Goal: Transaction & Acquisition: Book appointment/travel/reservation

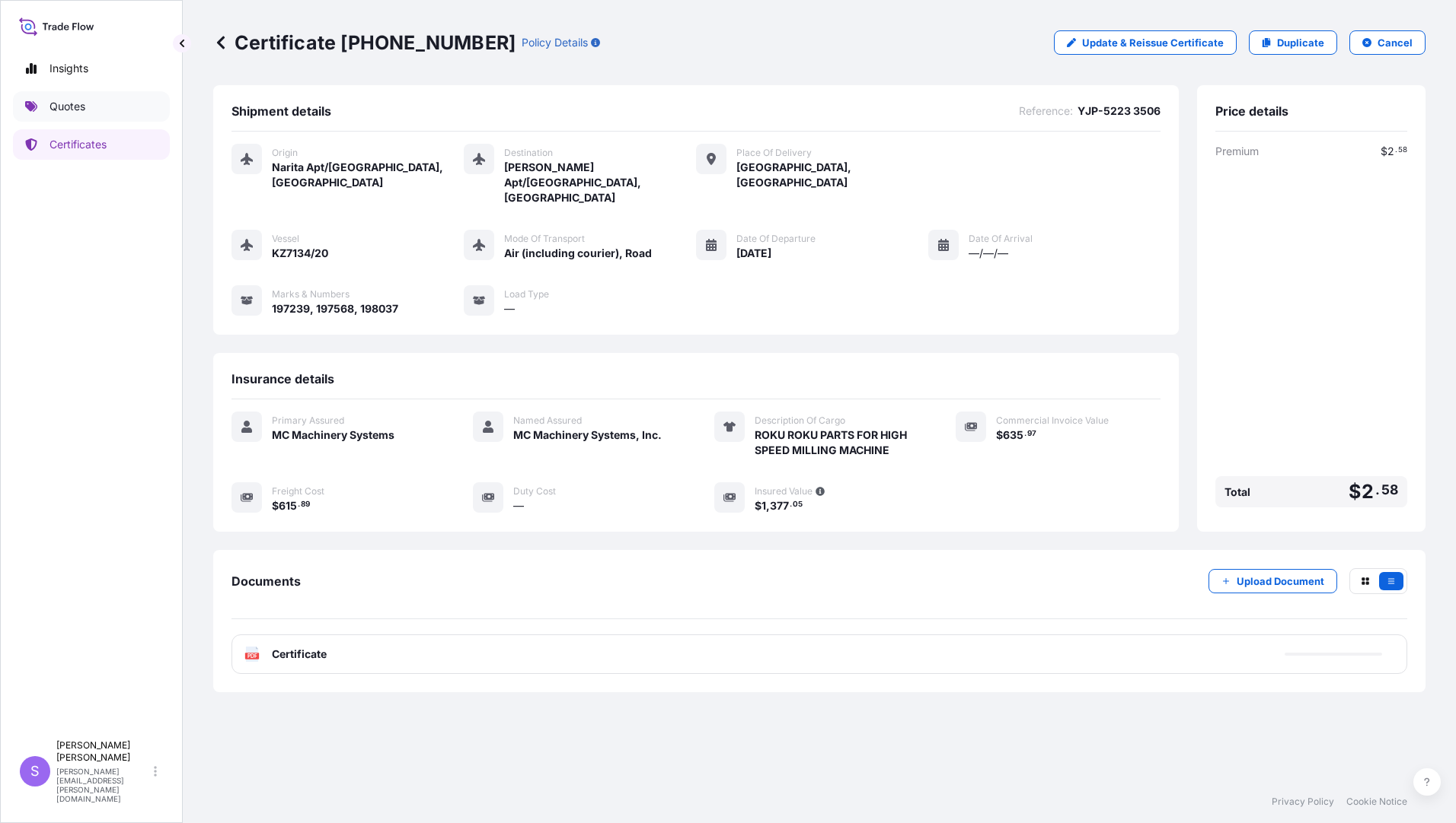
click at [78, 105] on p "Quotes" at bounding box center [67, 106] width 36 height 15
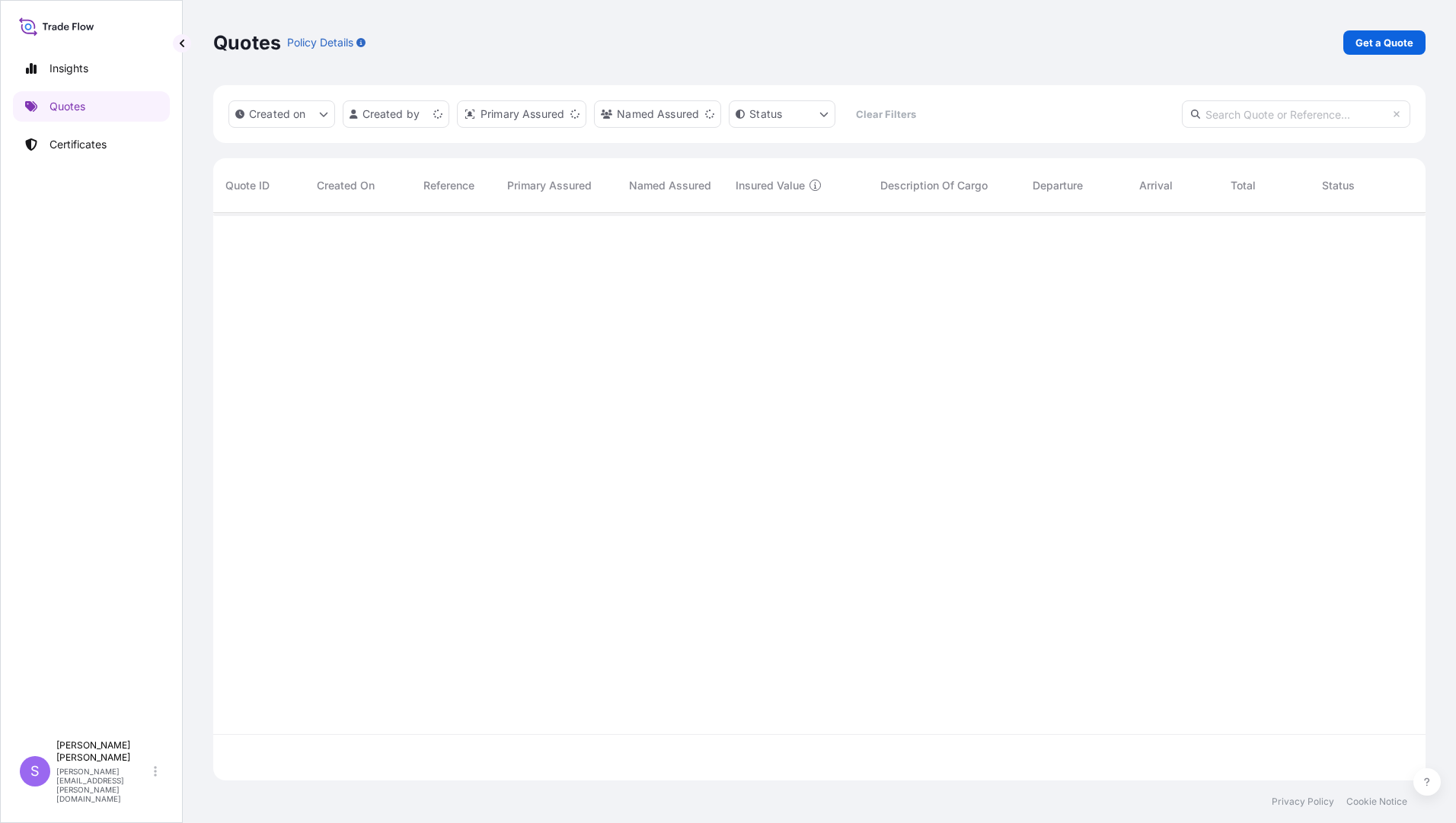
scroll to position [565, 1201]
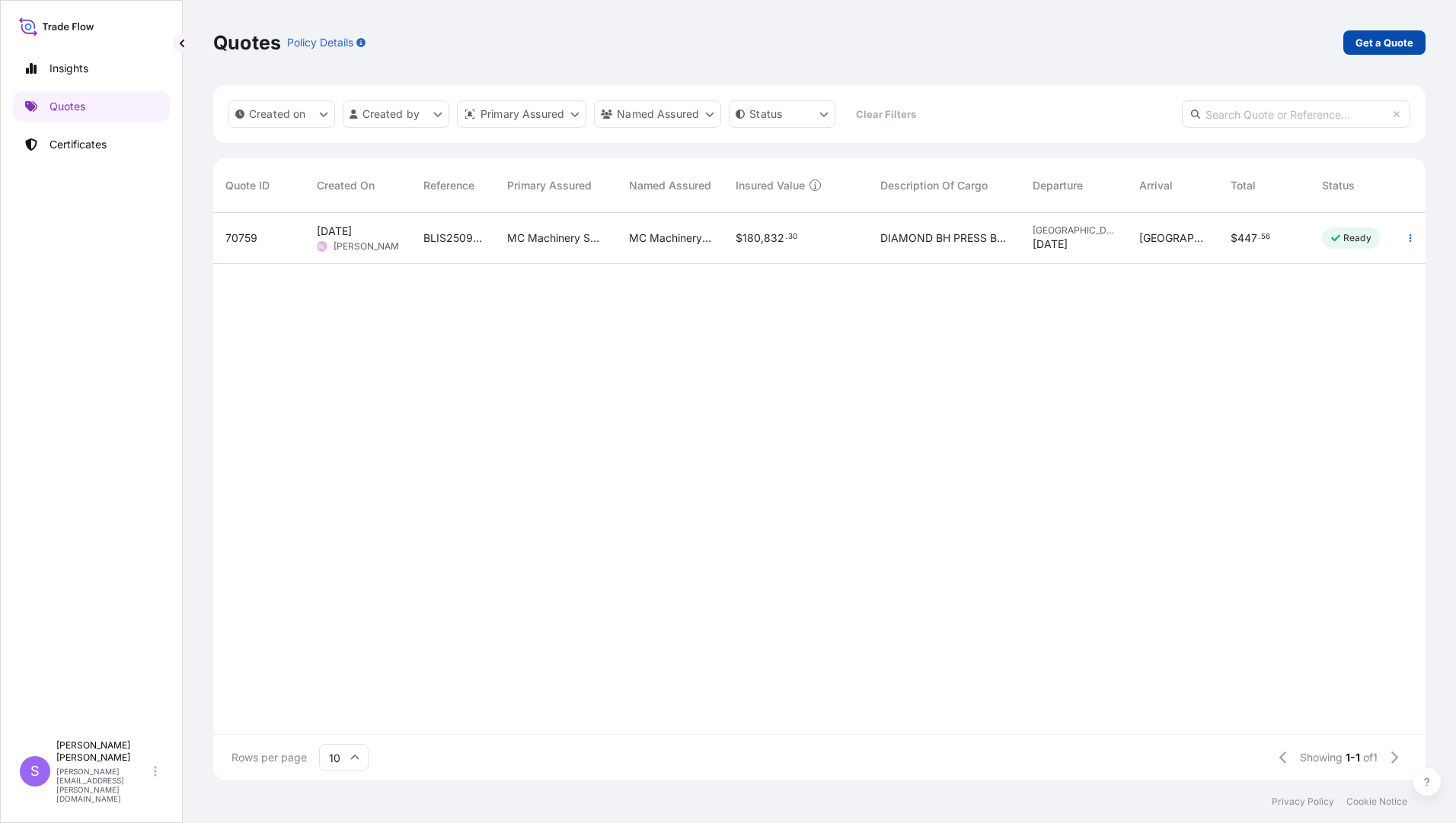
click at [1376, 48] on p "Get a Quote" at bounding box center [1383, 43] width 58 height 15
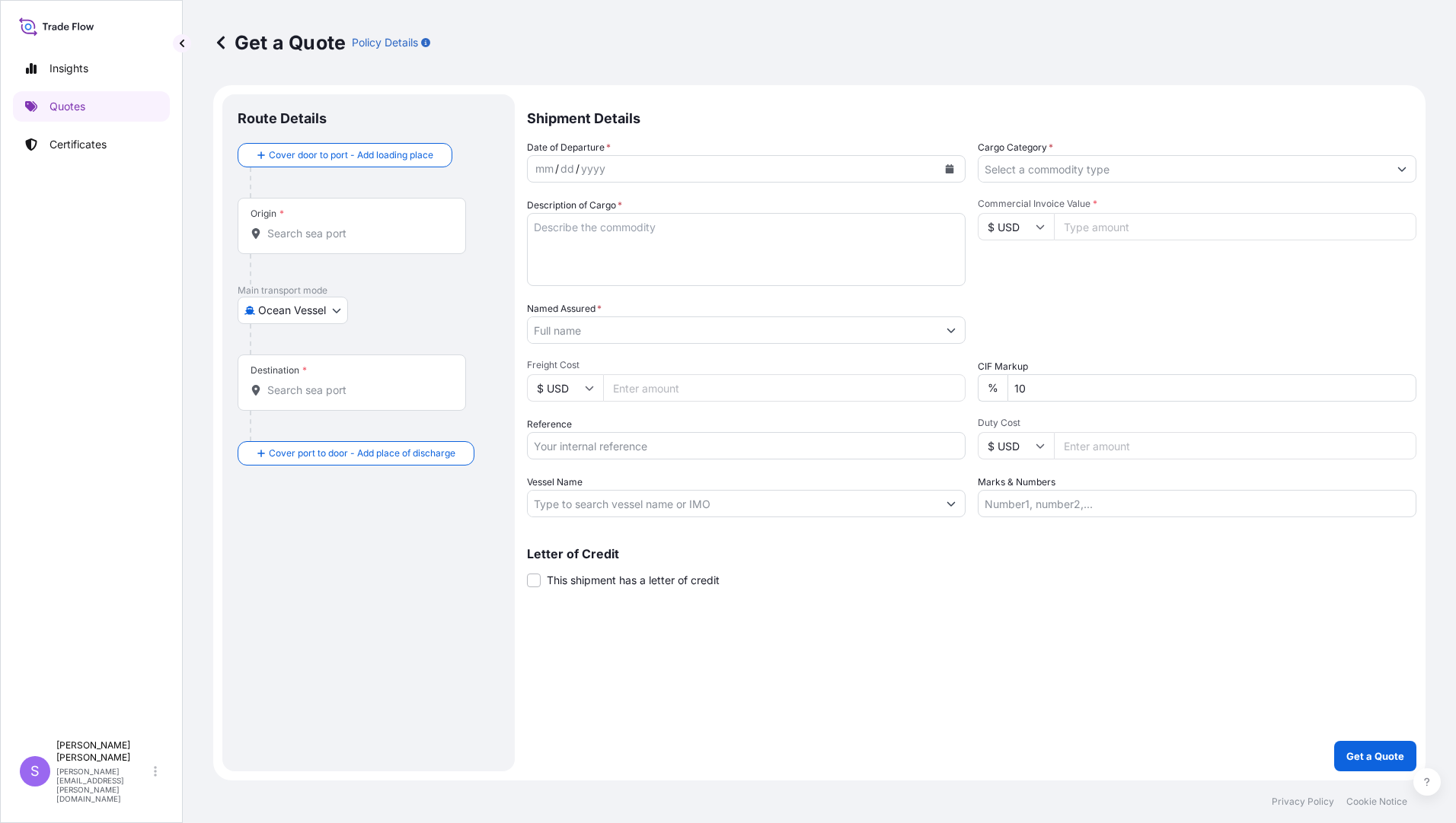
click at [321, 310] on body "Insights Quotes Certificates S [PERSON_NAME] [PERSON_NAME][EMAIL_ADDRESS][PERSO…" at bounding box center [728, 412] width 1456 height 823
click at [285, 400] on span "Air (Including Courier)" at bounding box center [320, 405] width 109 height 15
select select "Air (Including Courier)"
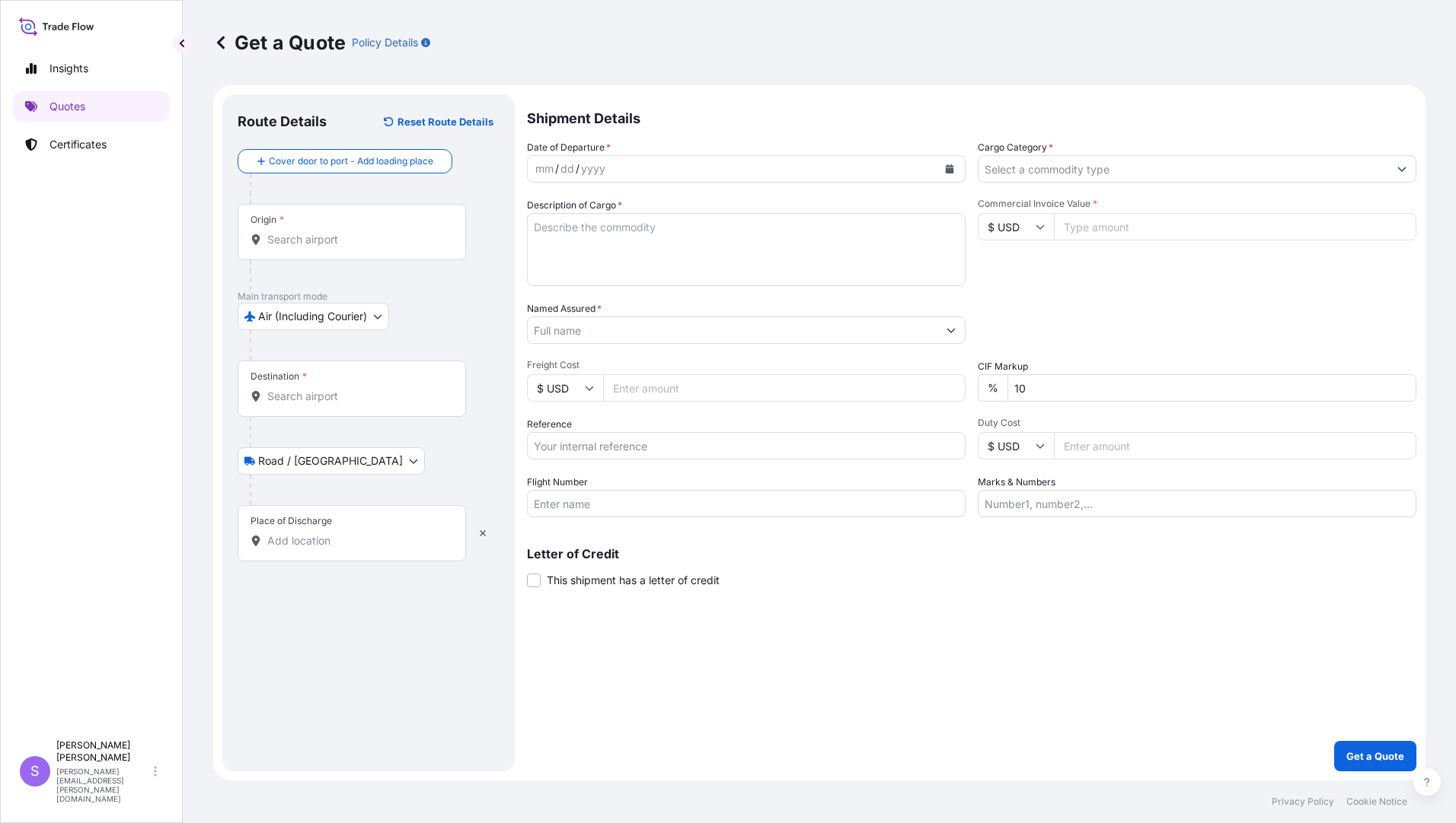
click at [316, 236] on input "Origin *" at bounding box center [356, 239] width 180 height 15
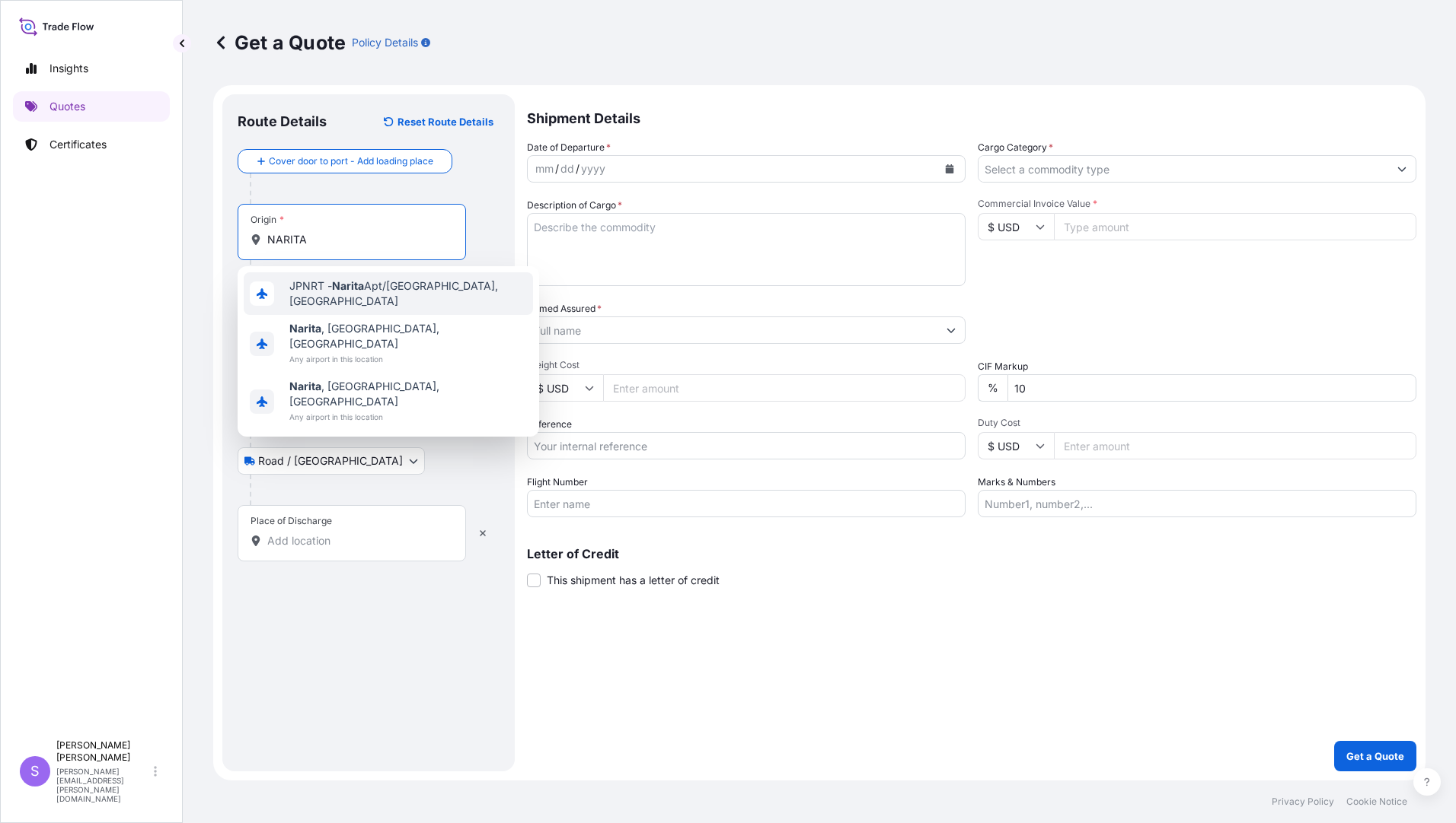
click at [383, 288] on span "JPNRT - Narita Apt/[GEOGRAPHIC_DATA], [GEOGRAPHIC_DATA]" at bounding box center [408, 294] width 238 height 30
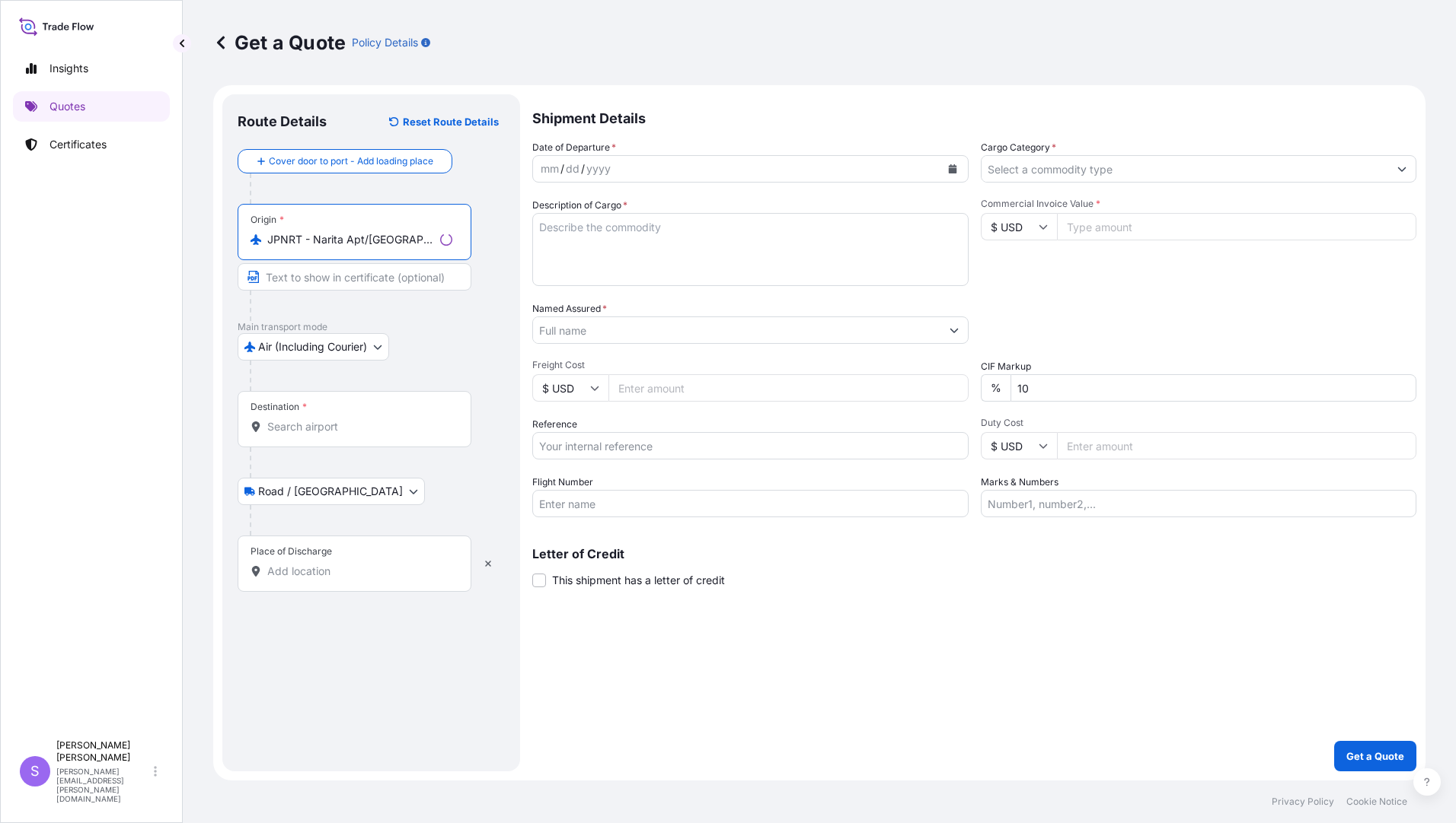
type input "JPNRT - Narita Apt/[GEOGRAPHIC_DATA], [GEOGRAPHIC_DATA]"
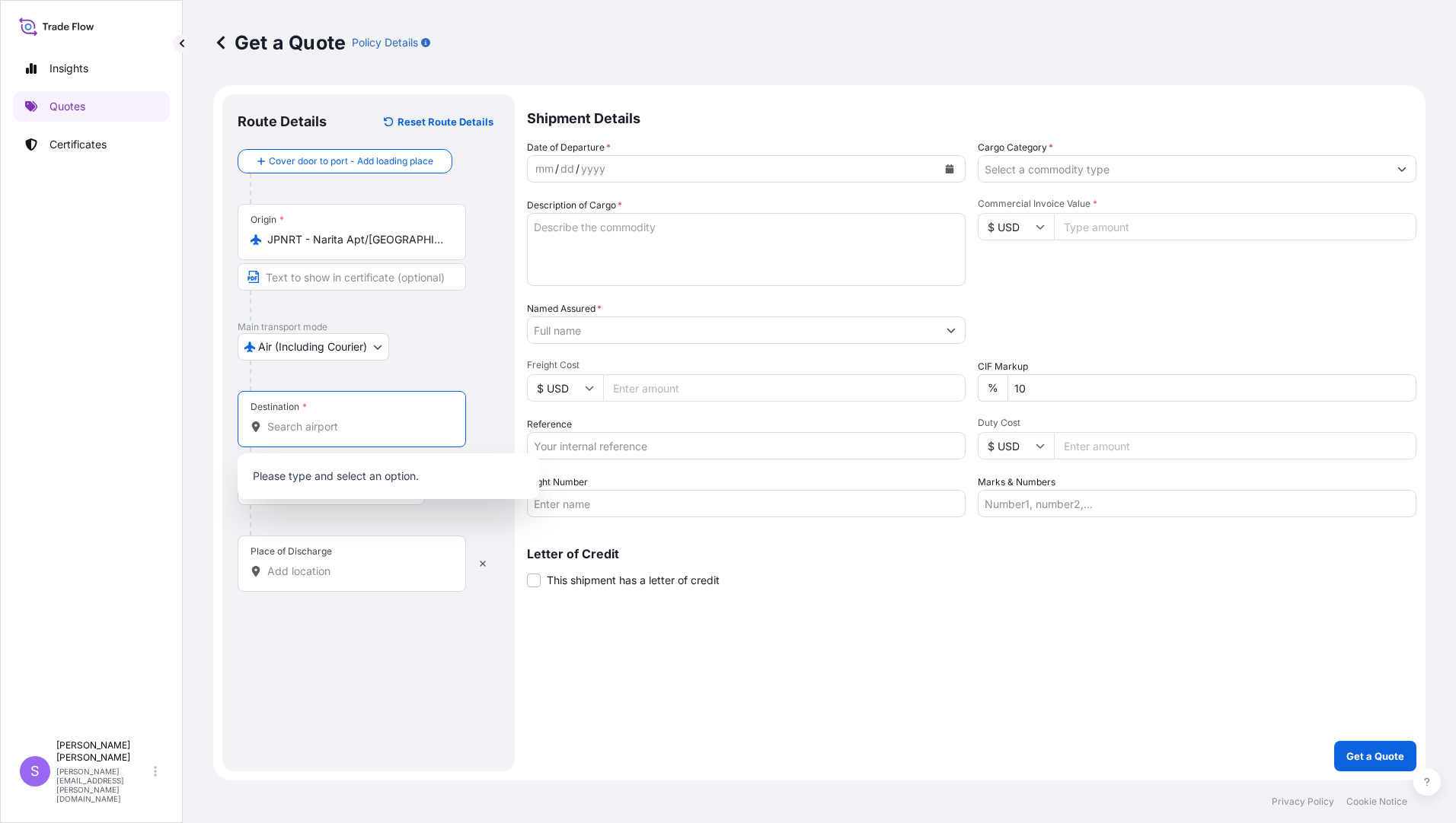
click at [316, 427] on input "Destination *" at bounding box center [356, 427] width 180 height 15
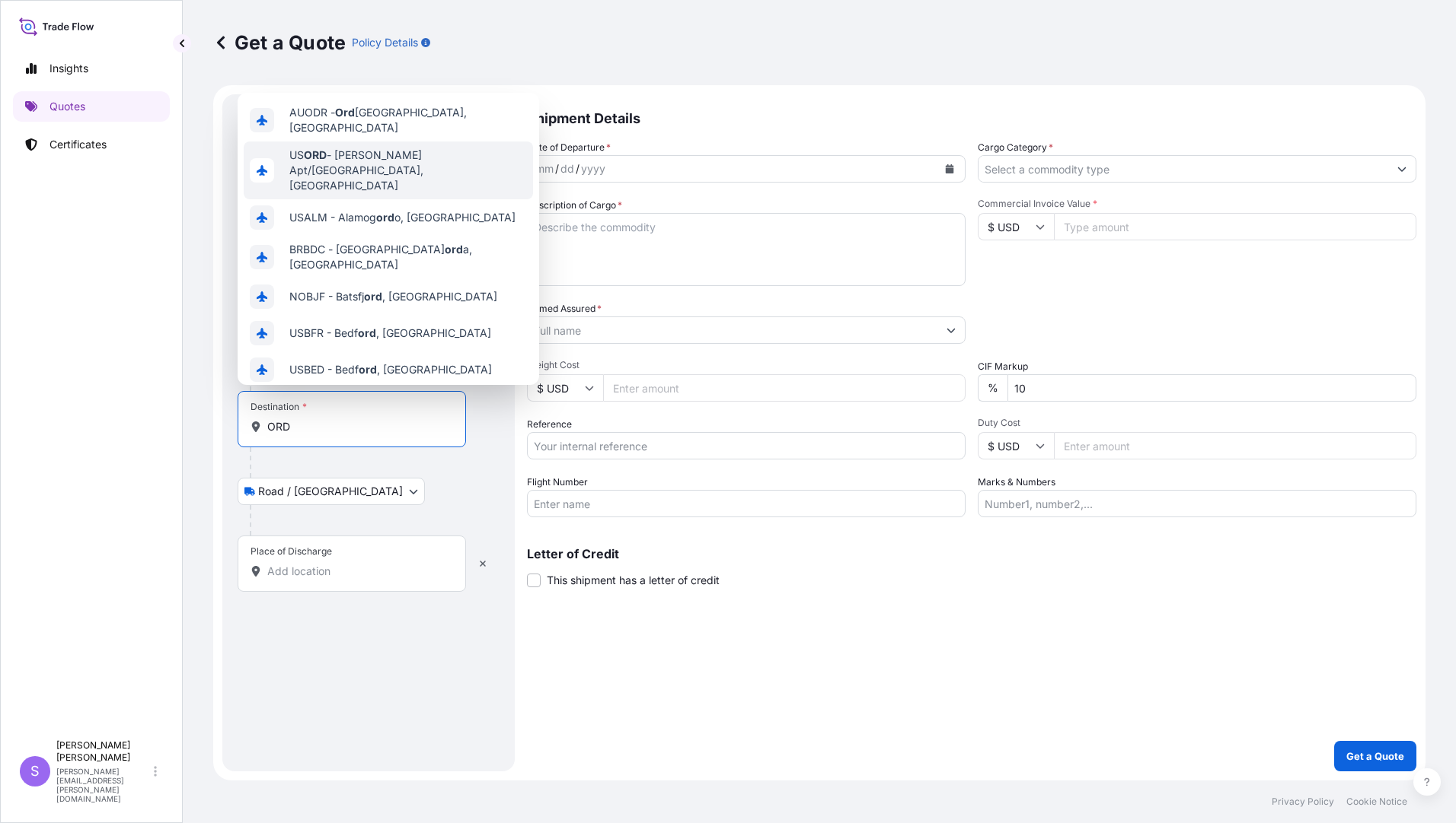
click at [376, 156] on span "US [PERSON_NAME] Apt/[GEOGRAPHIC_DATA], [GEOGRAPHIC_DATA]" at bounding box center [408, 171] width 238 height 46
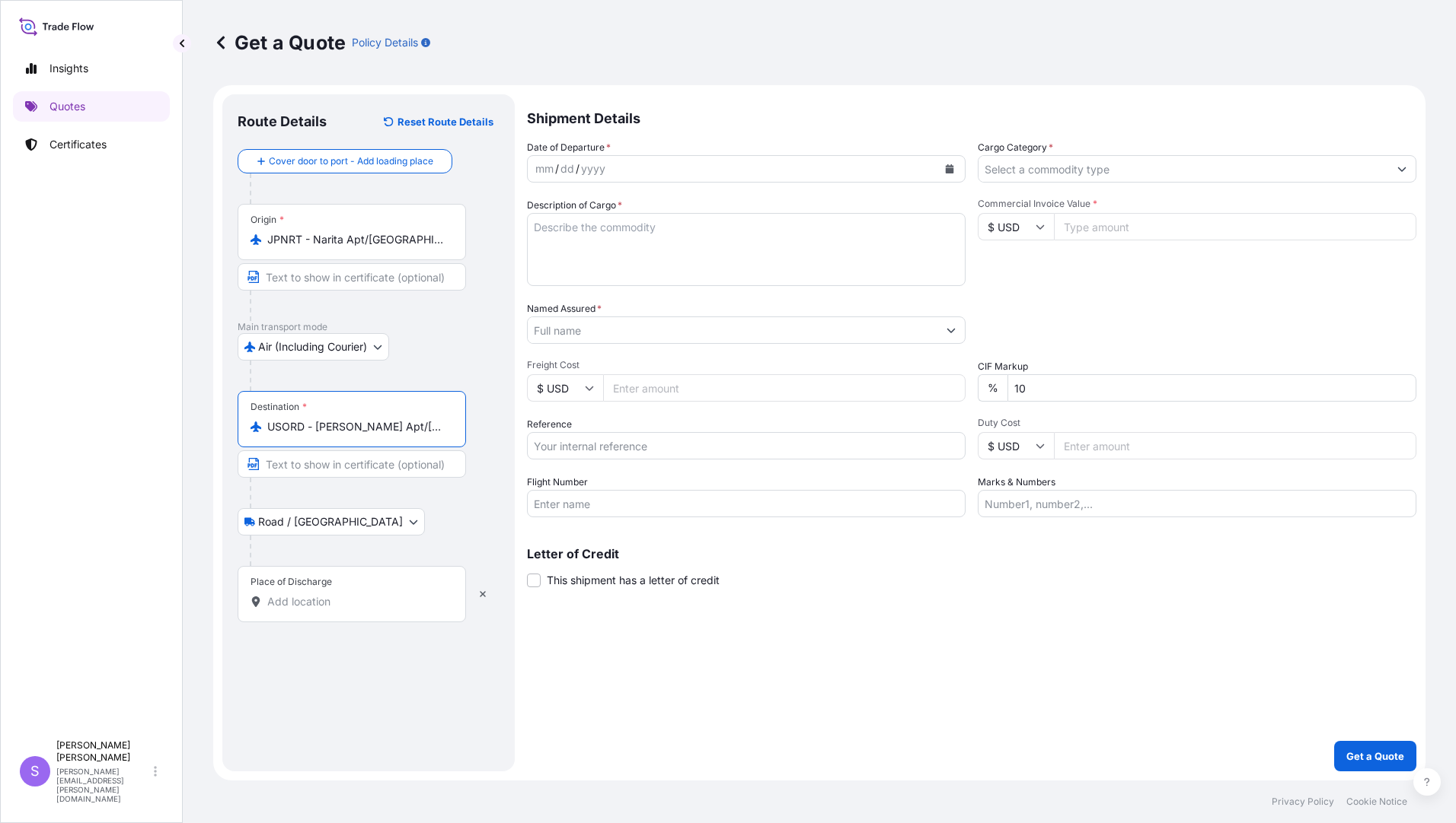
type input "USORD - [PERSON_NAME] Apt/[GEOGRAPHIC_DATA], [GEOGRAPHIC_DATA]"
click at [329, 595] on input "Place of Discharge" at bounding box center [356, 602] width 180 height 15
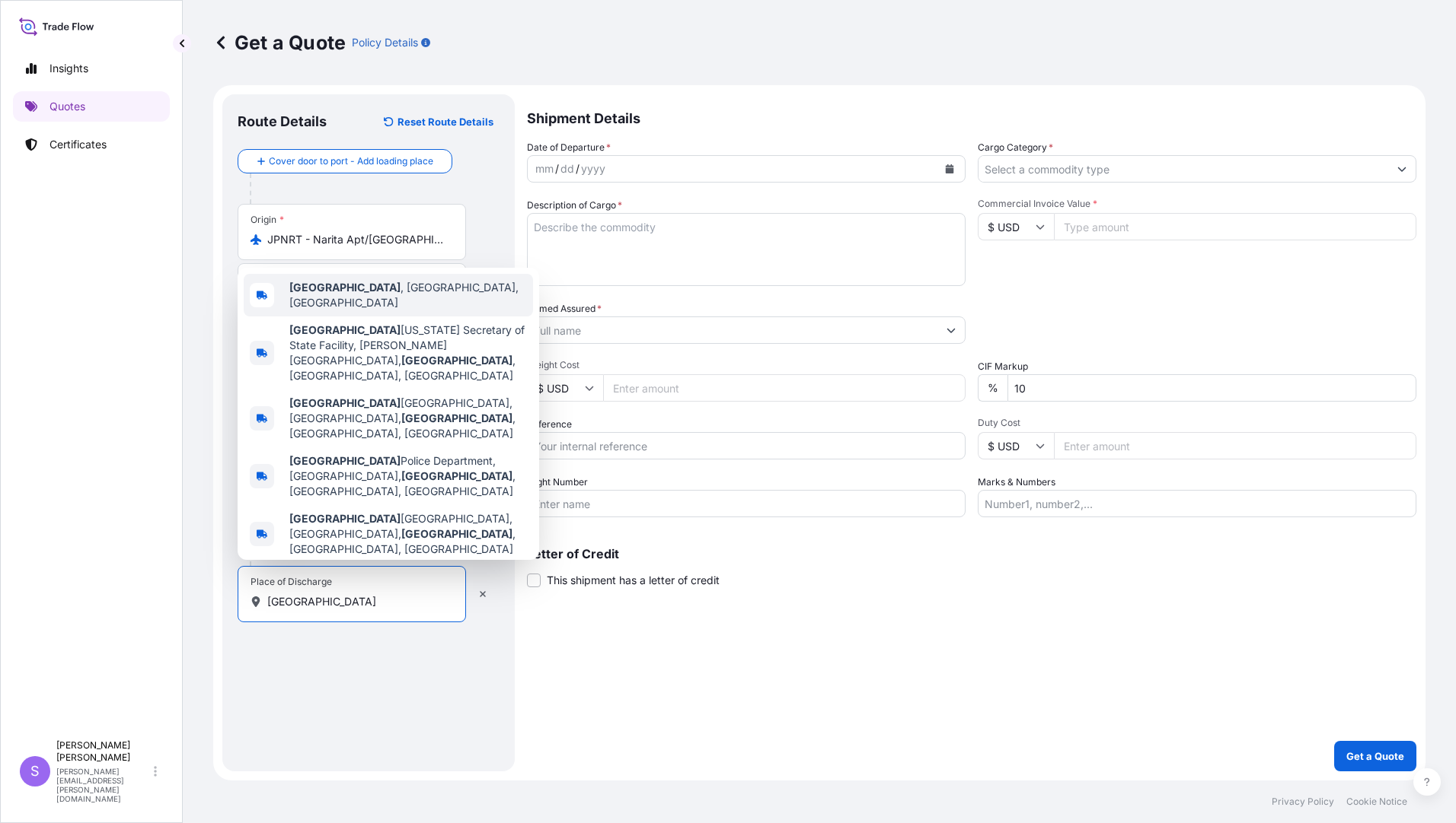
click at [358, 316] on div "[GEOGRAPHIC_DATA] , [GEOGRAPHIC_DATA], [GEOGRAPHIC_DATA]" at bounding box center [388, 295] width 290 height 43
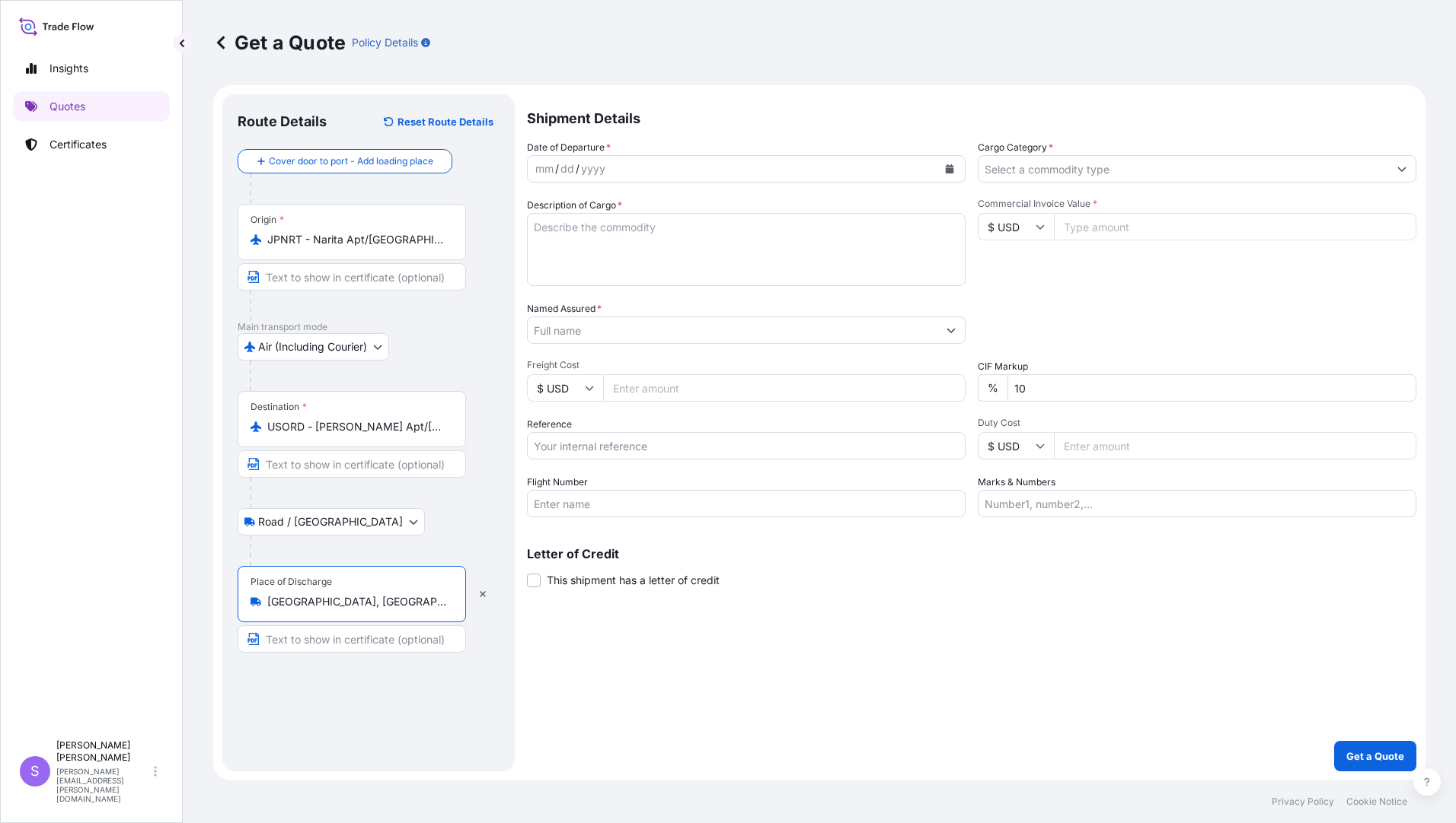
type input "[GEOGRAPHIC_DATA], [GEOGRAPHIC_DATA], [GEOGRAPHIC_DATA]"
click at [669, 170] on div "mm / dd / yyyy" at bounding box center [731, 169] width 409 height 28
click at [814, 173] on div "mm / dd / yyyy" at bounding box center [731, 169] width 409 height 28
click at [945, 172] on icon "Calendar" at bounding box center [949, 169] width 9 height 9
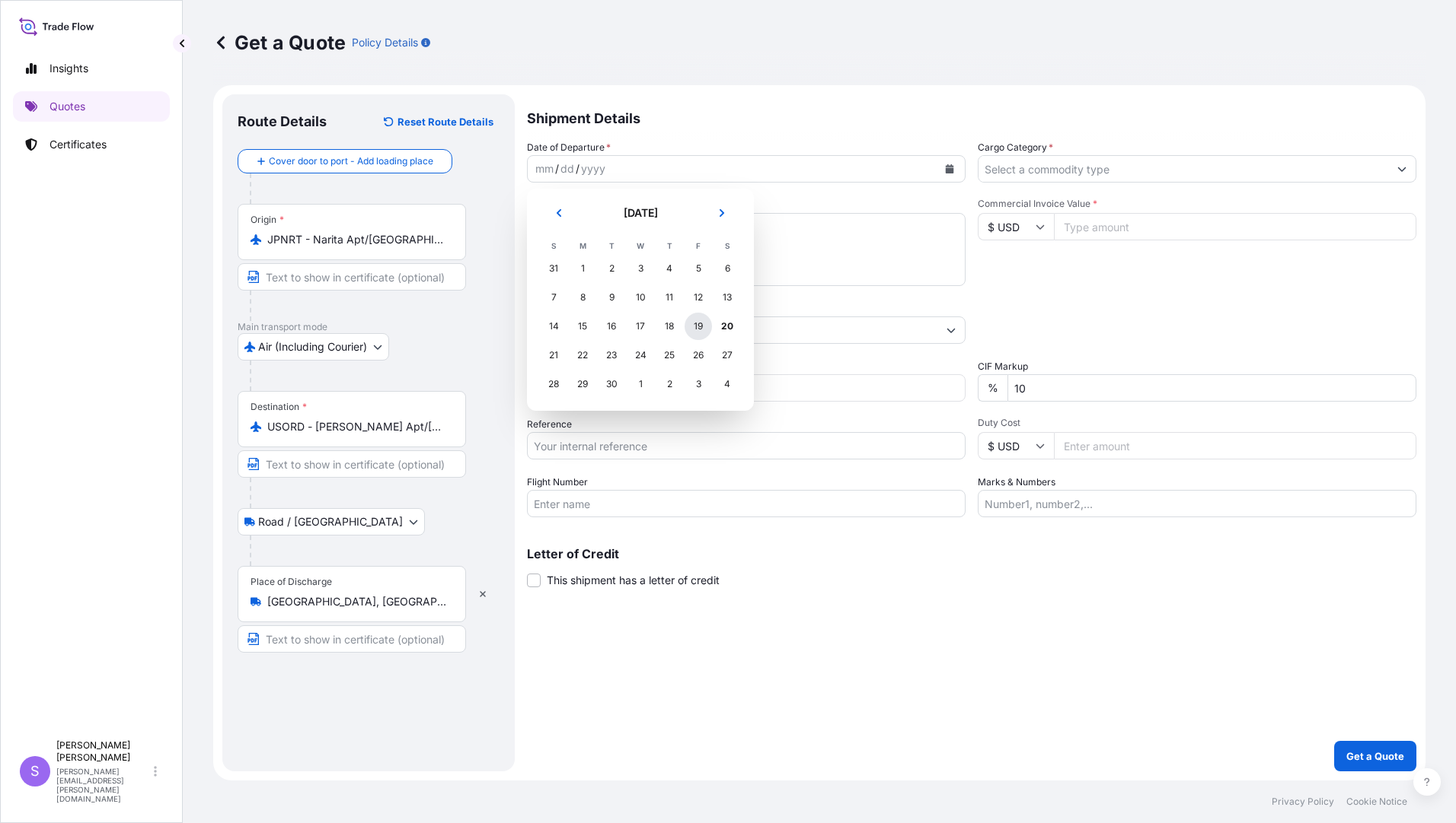
click at [695, 324] on div "19" at bounding box center [698, 326] width 28 height 28
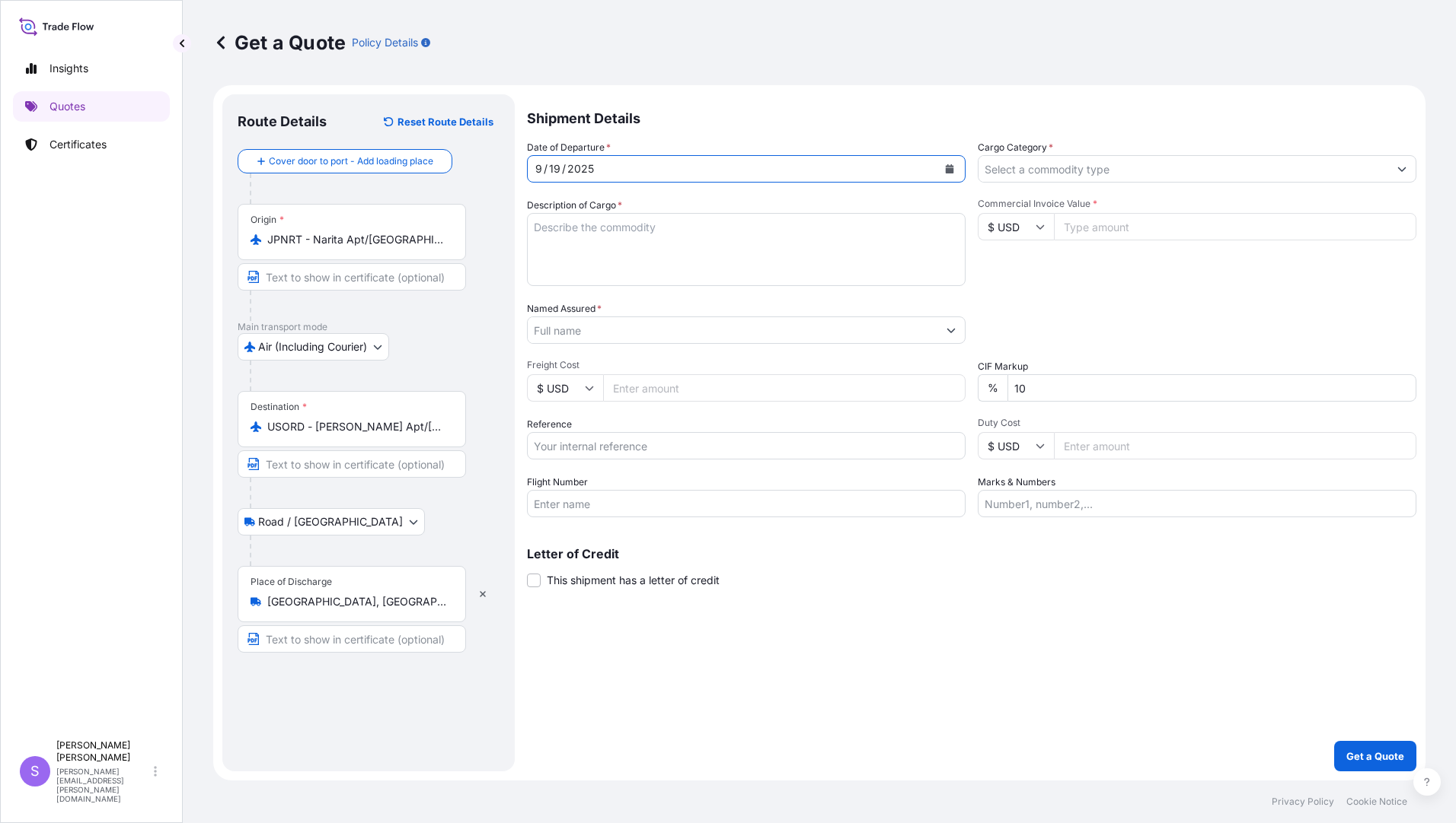
click at [1043, 166] on input "Cargo Category *" at bounding box center [1182, 169] width 409 height 28
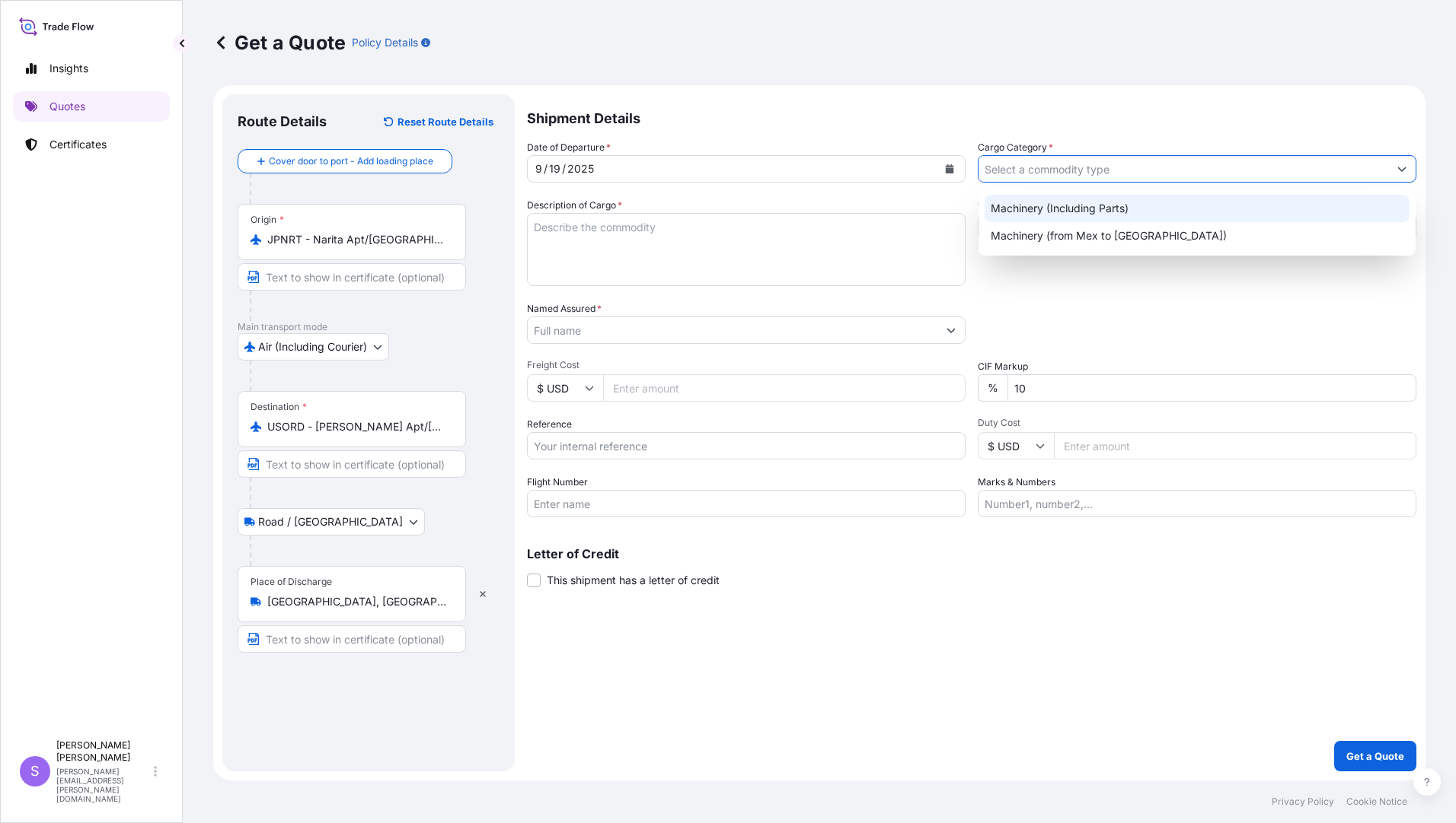
click at [1030, 203] on div "Machinery (Including Parts)" at bounding box center [1197, 208] width 425 height 28
type input "Machinery (Including Parts)"
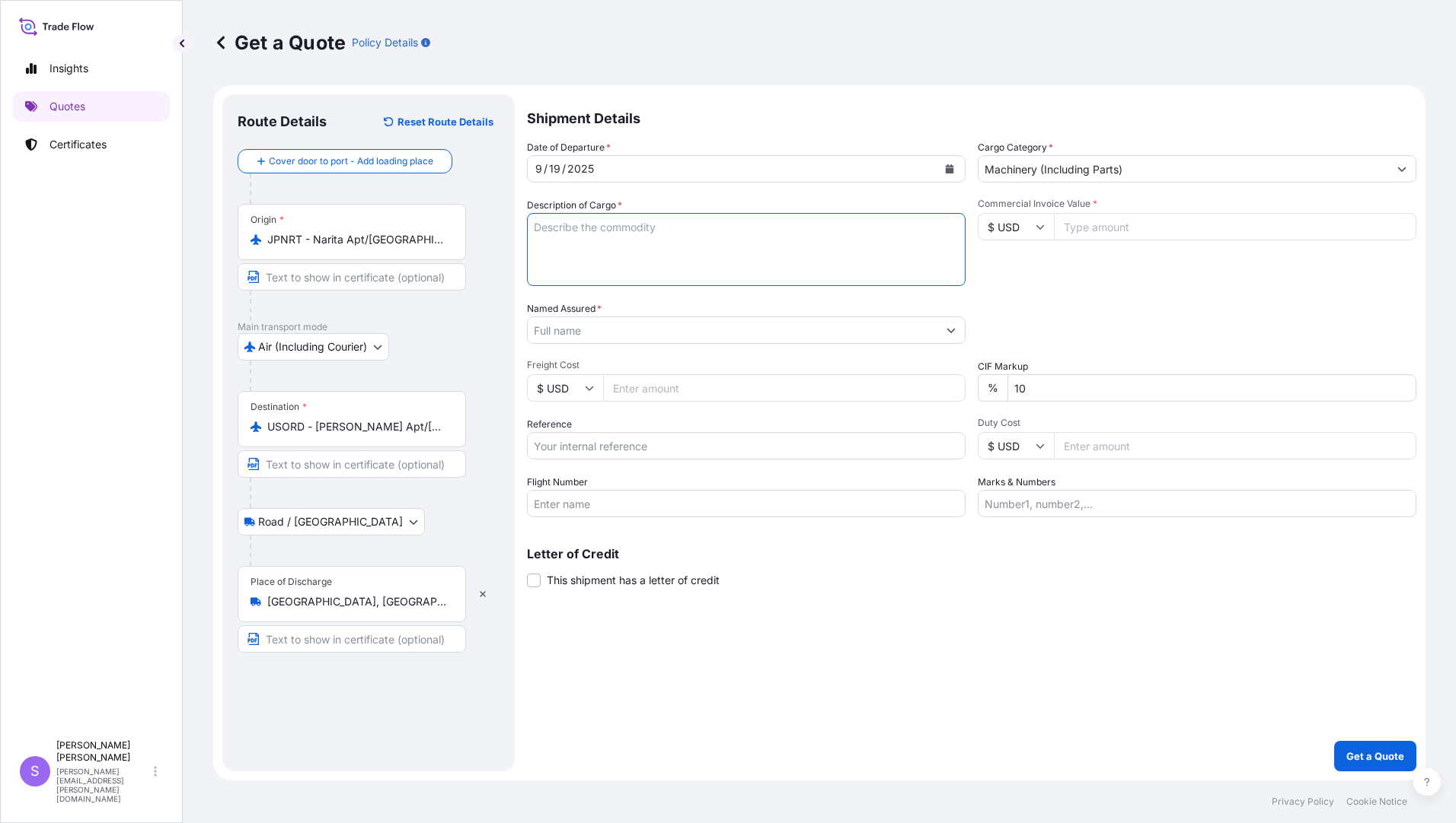
click at [628, 261] on textarea "Description of Cargo *" at bounding box center [746, 249] width 438 height 73
type textarea "FSE PARTS FOR MATERIAL HANDLING SYSTEM"
click at [1079, 222] on input "Commercial Invoice Value *" at bounding box center [1234, 227] width 362 height 28
type input "5181.63"
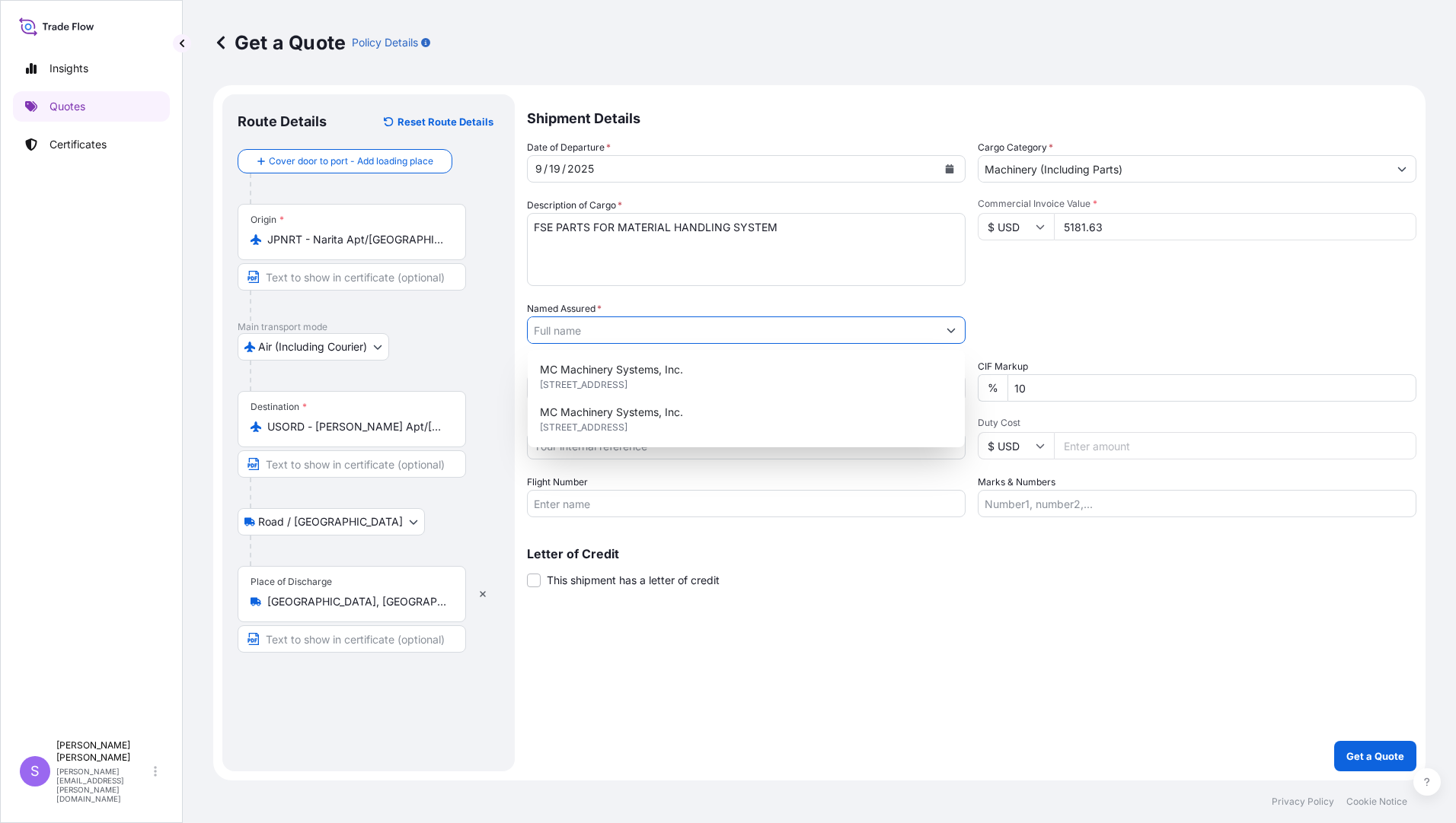
click at [753, 335] on input "Named Assured *" at bounding box center [731, 330] width 409 height 28
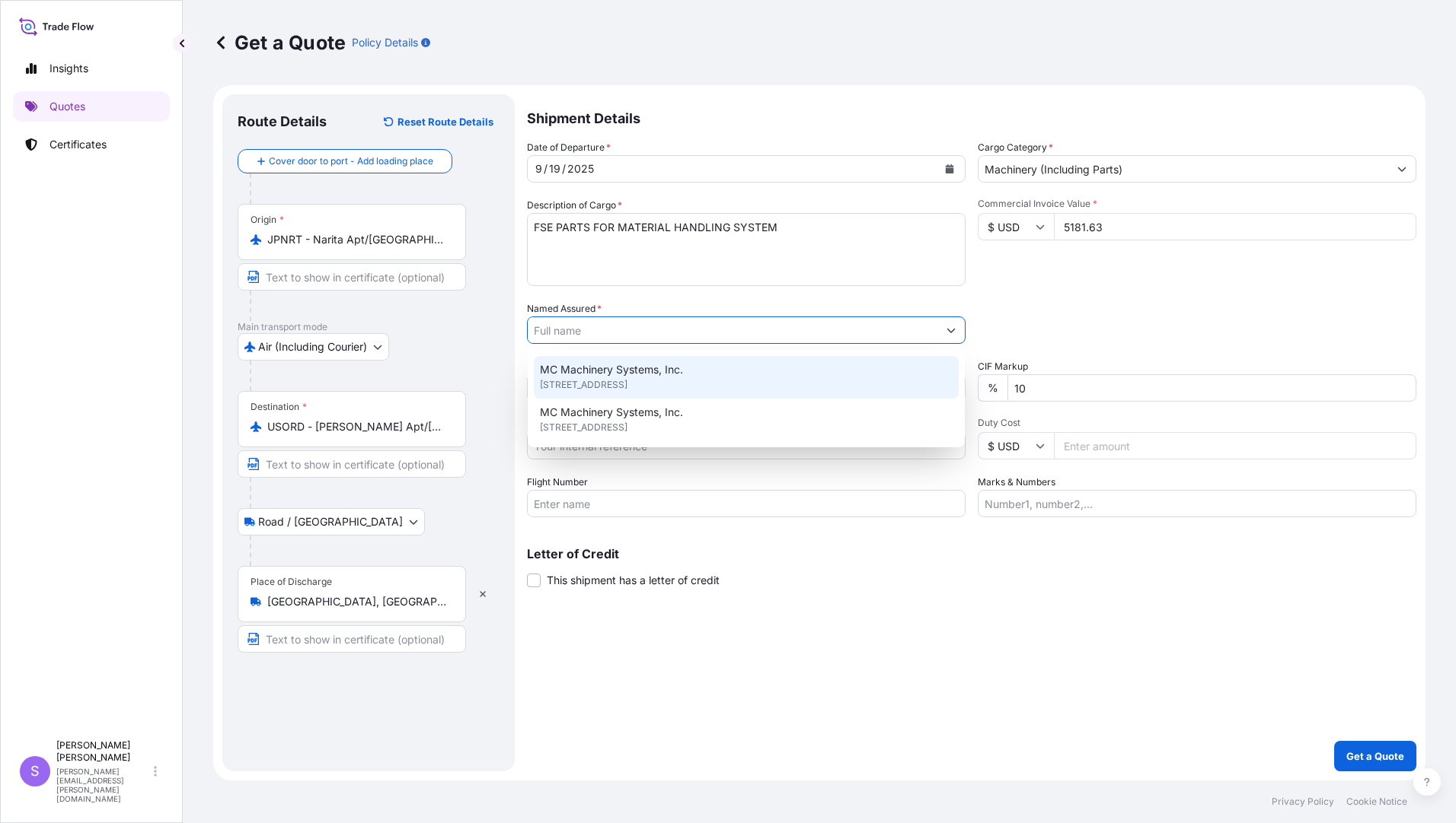
click at [692, 372] on div "MC Machinery Systems, Inc. [STREET_ADDRESS]" at bounding box center [746, 377] width 425 height 43
type input "MC Machinery Systems, Inc."
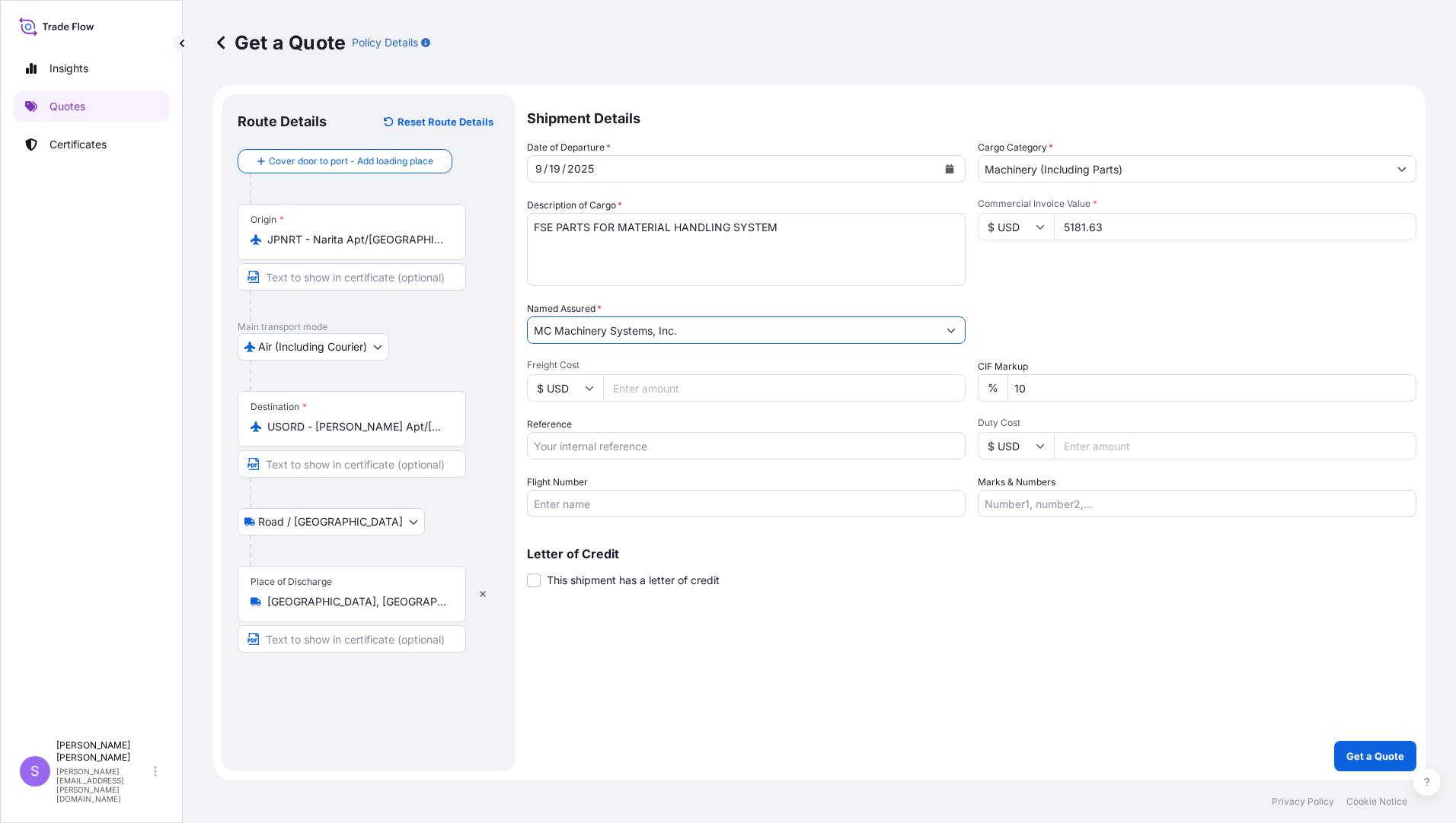
click at [679, 386] on input "Freight Cost" at bounding box center [784, 388] width 362 height 28
type input "709.53"
click at [650, 450] on input "Reference" at bounding box center [746, 446] width 438 height 28
type input "YJP-5223 3602"
click at [638, 511] on input "Flight Number" at bounding box center [746, 504] width 438 height 28
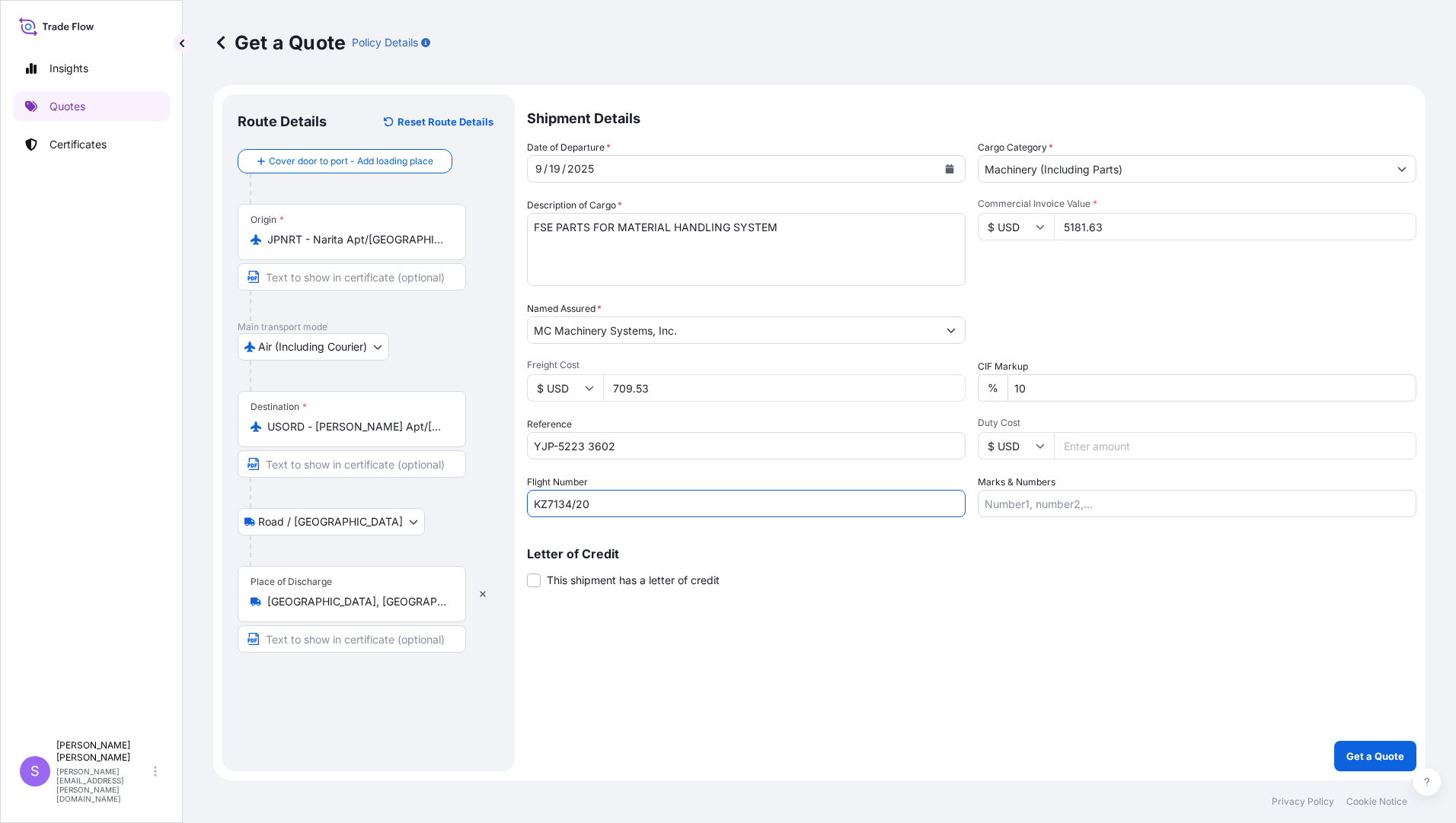
type input "KZ7134/20"
click at [1033, 502] on input "Marks & Numbers" at bounding box center [1197, 504] width 438 height 28
type input "197104, 197141, 197183, 197262, 197803"
click at [1356, 746] on button "Get a Quote" at bounding box center [1375, 756] width 82 height 30
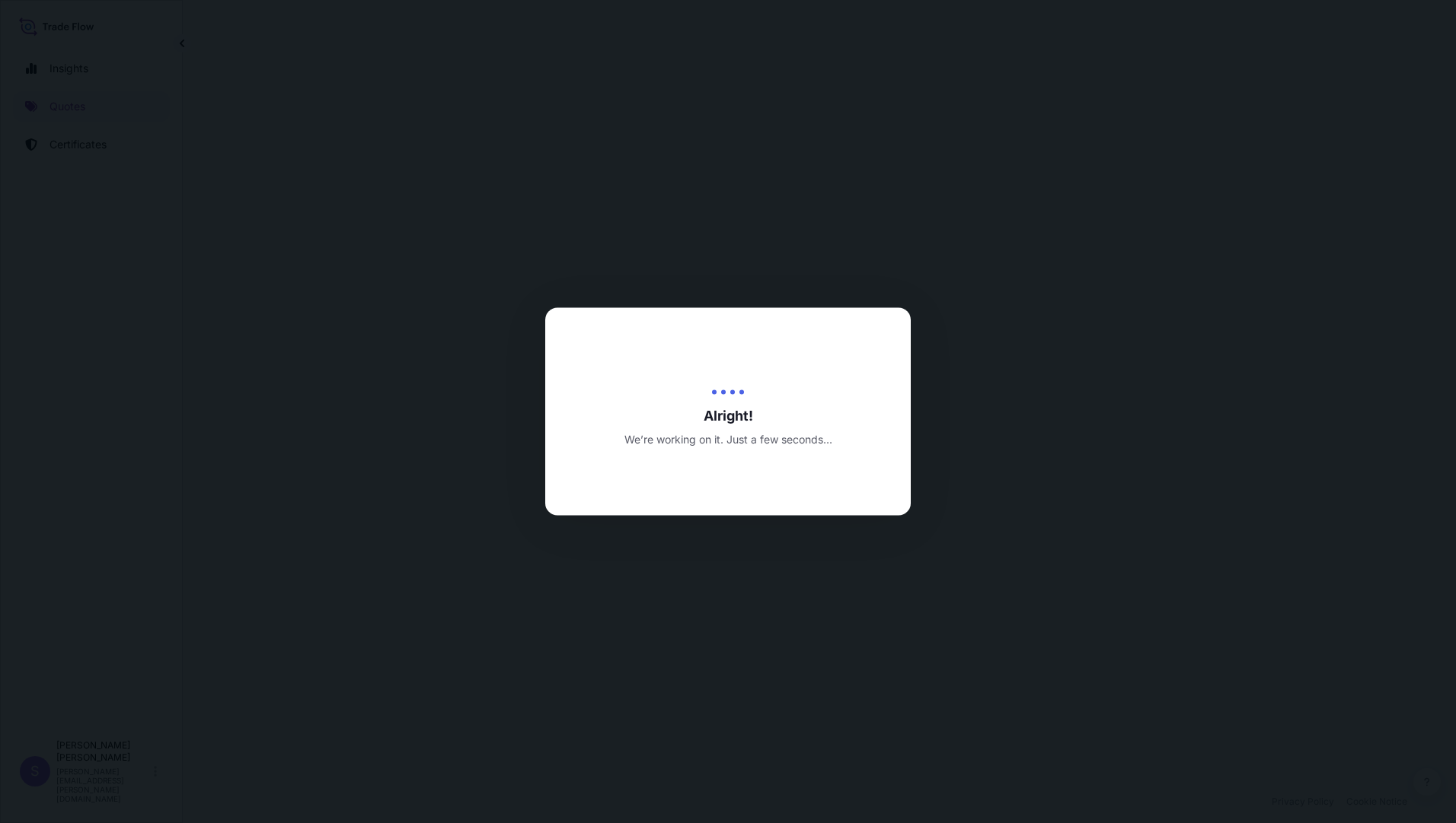
select select "Air (Including Courier)"
select select "Road / [GEOGRAPHIC_DATA]"
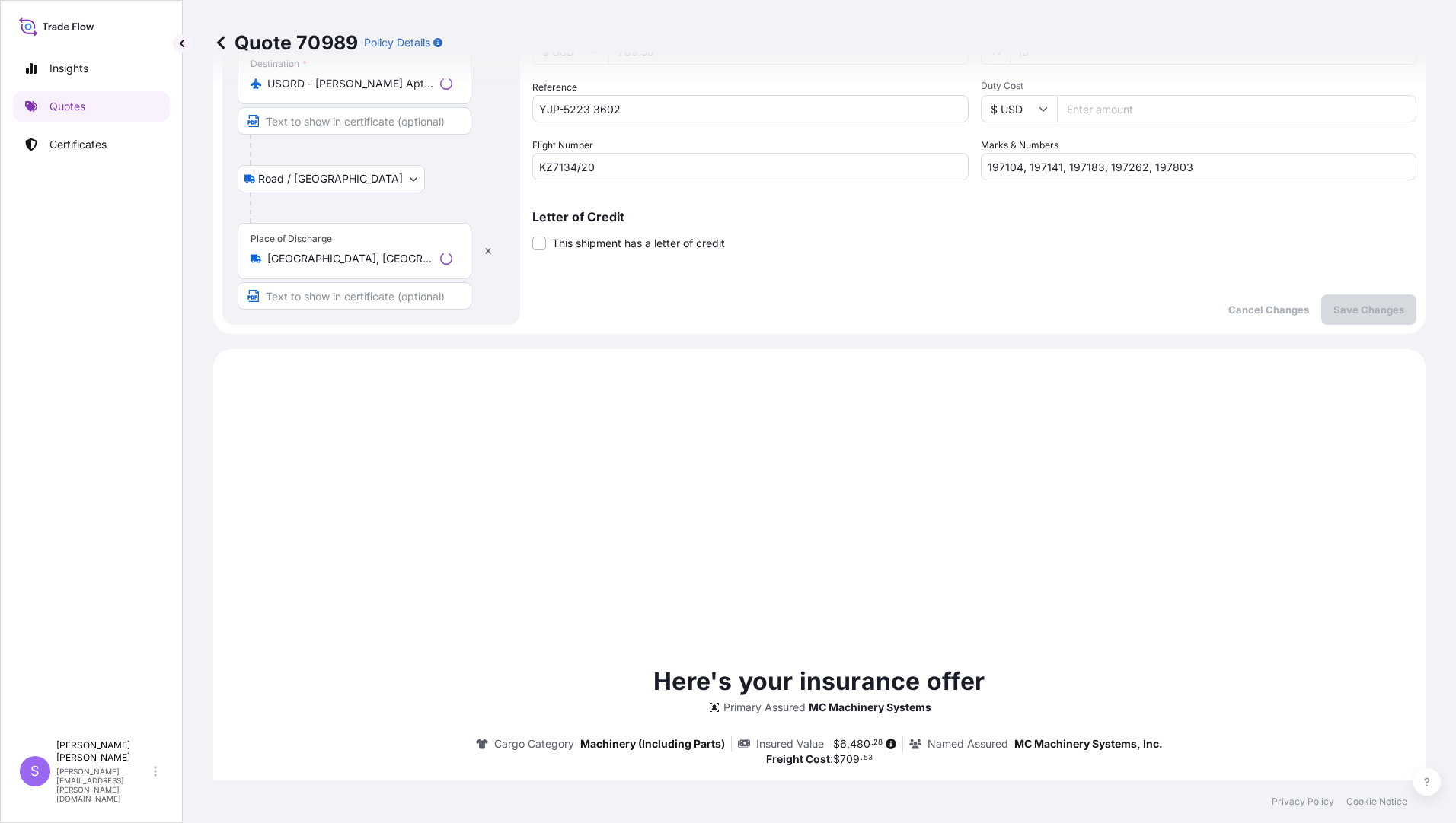
scroll to position [611, 0]
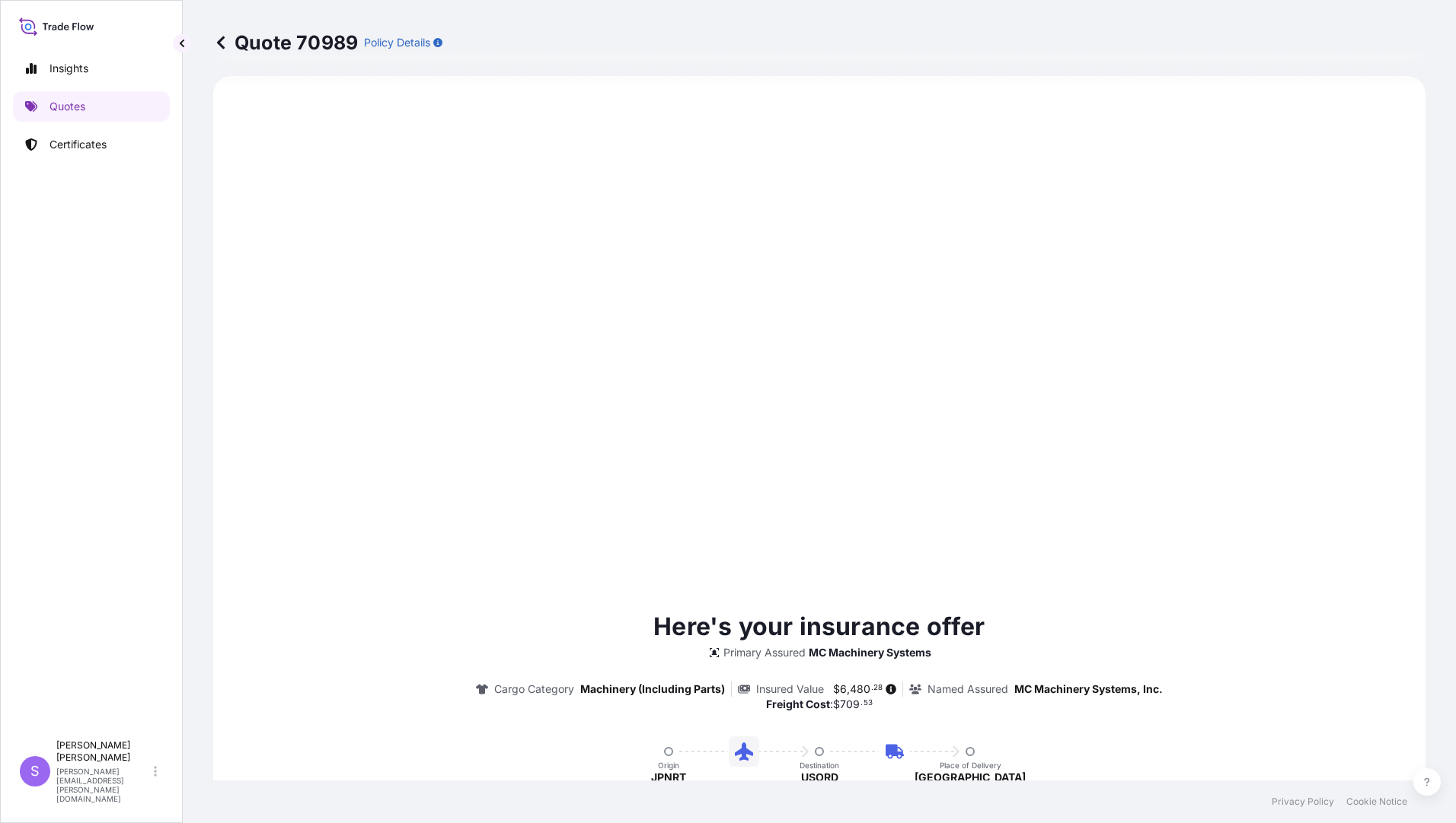
type input "[DATE]"
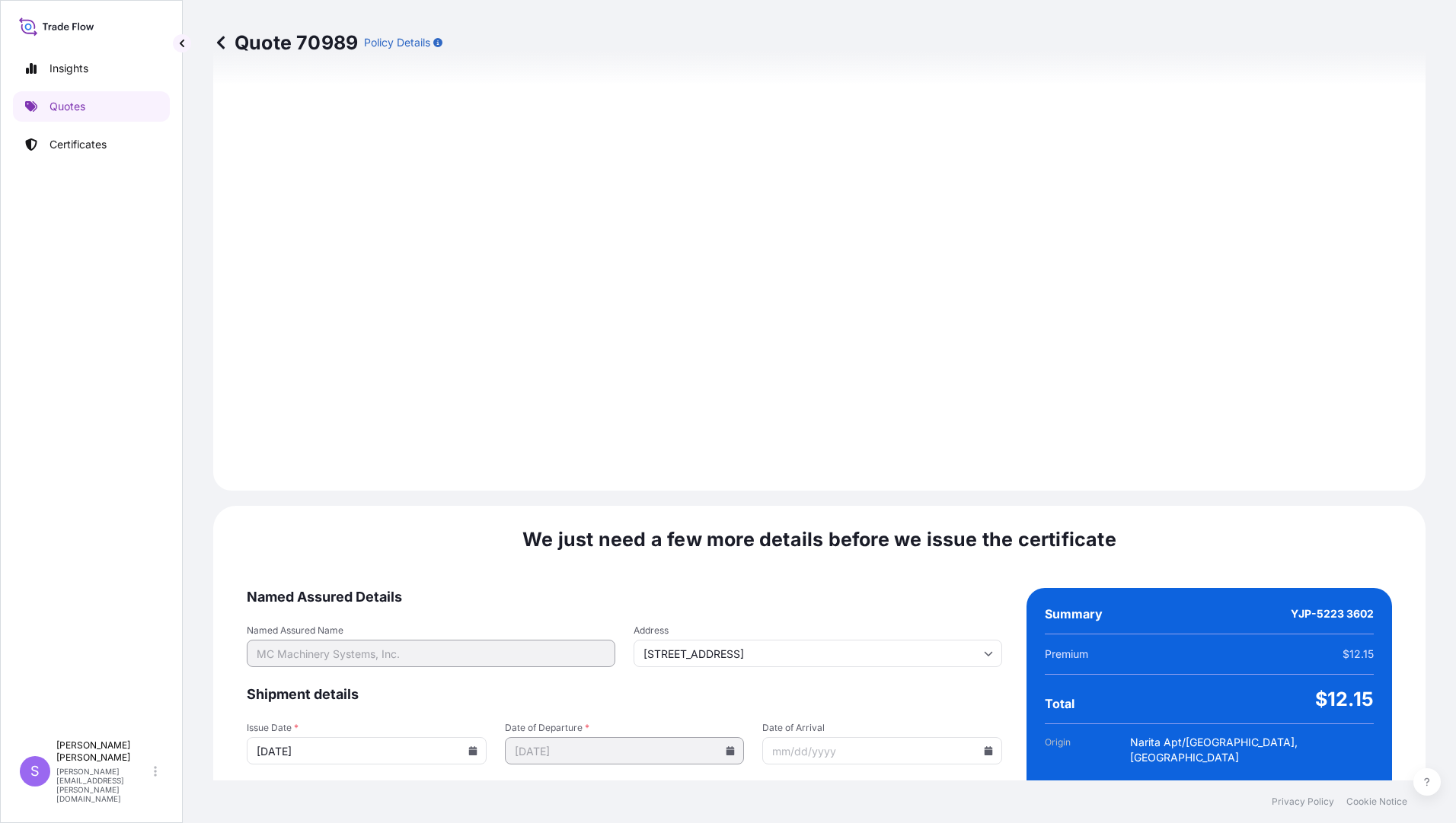
scroll to position [1674, 0]
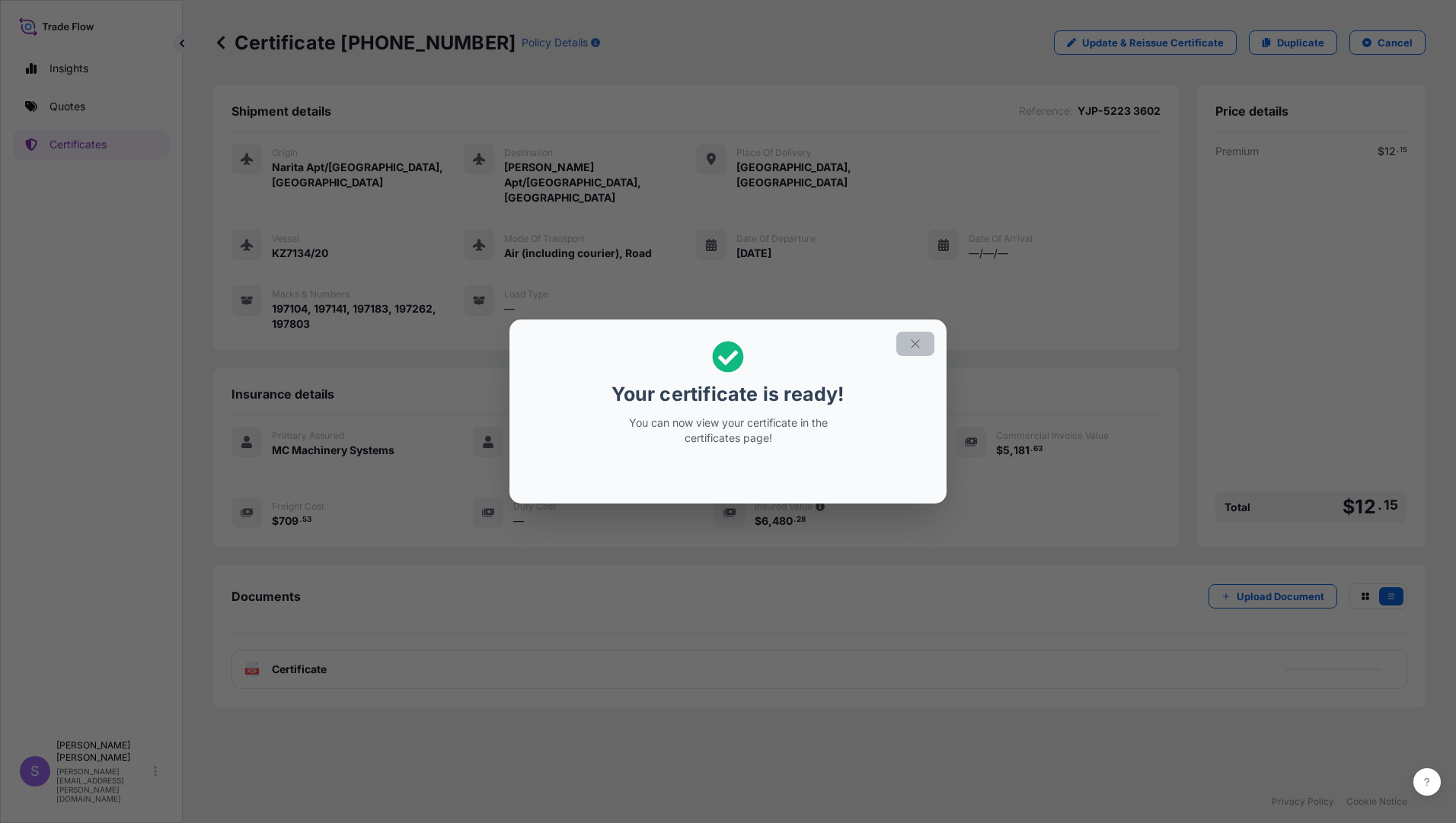
click at [915, 347] on icon "button" at bounding box center [915, 344] width 13 height 13
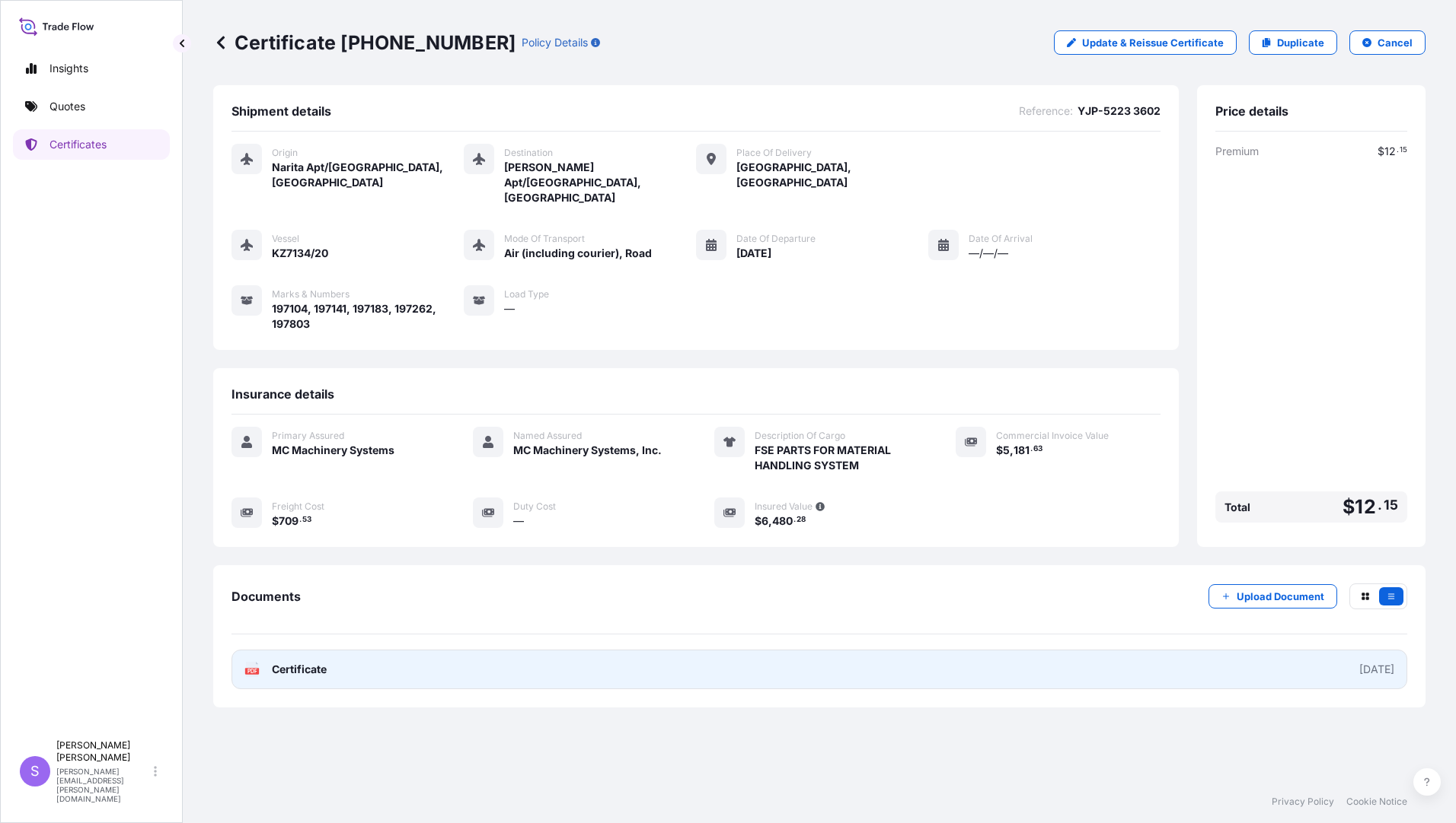
click at [275, 662] on span "Certificate" at bounding box center [300, 670] width 55 height 15
